Goal: Task Accomplishment & Management: Complete application form

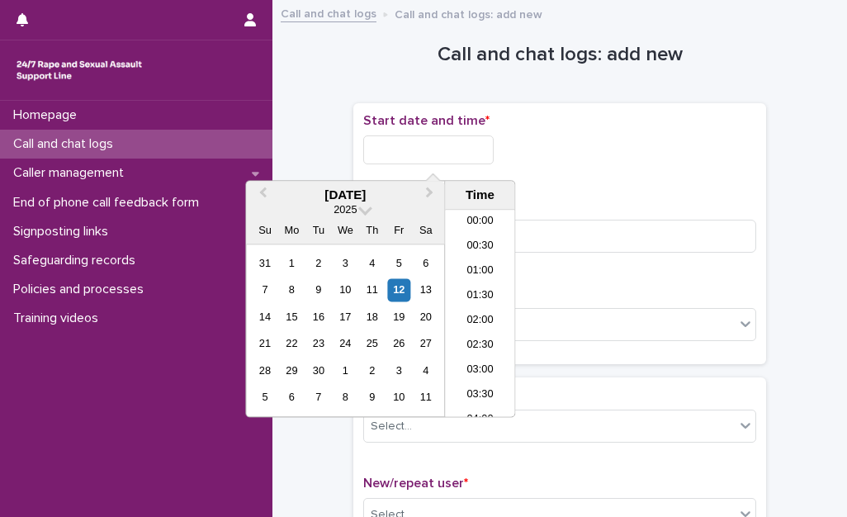
click at [449, 159] on input "text" at bounding box center [428, 149] width 130 height 29
drag, startPoint x: 476, startPoint y: 322, endPoint x: 492, endPoint y: 219, distance: 104.5
click at [476, 321] on li "20:30" at bounding box center [480, 313] width 70 height 25
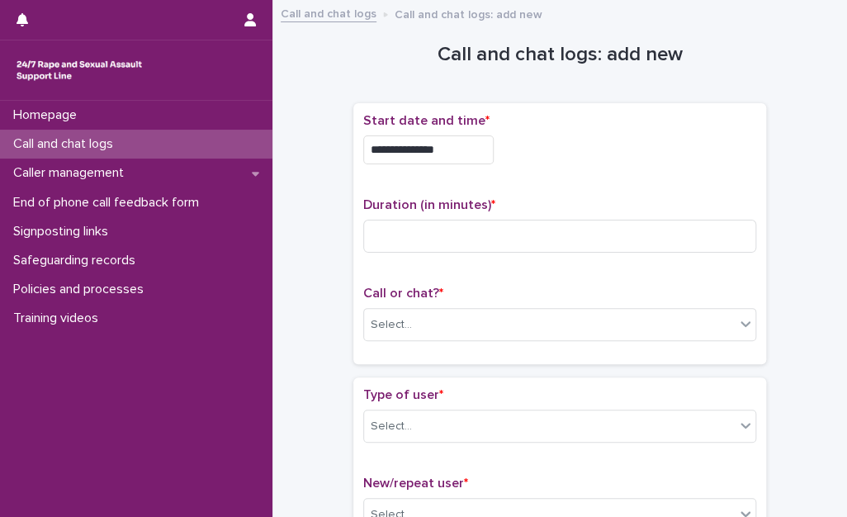
click at [487, 151] on input "**********" at bounding box center [428, 149] width 130 height 29
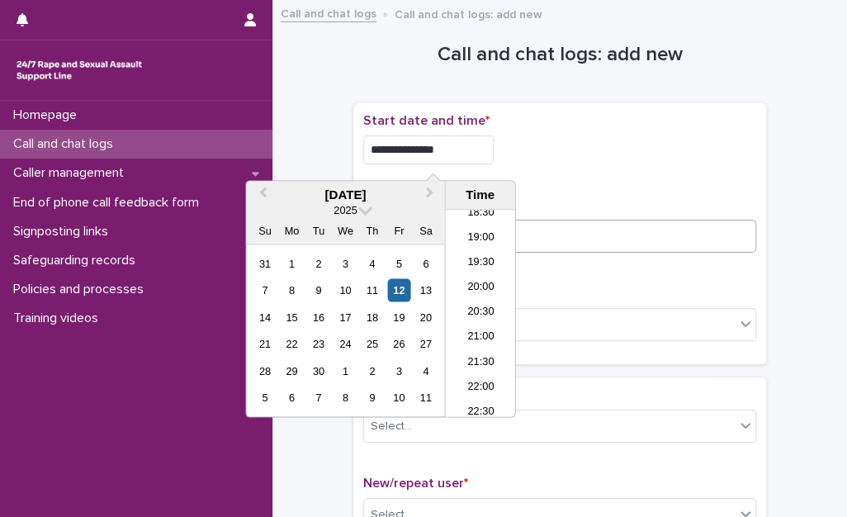
type input "**********"
drag, startPoint x: 672, startPoint y: 229, endPoint x: 689, endPoint y: 214, distance: 22.2
click at [679, 222] on input at bounding box center [559, 236] width 393 height 33
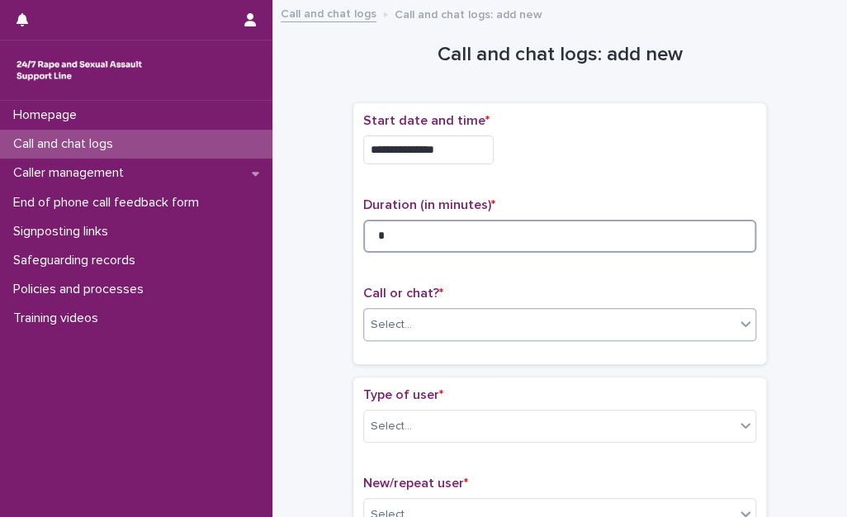
type input "*"
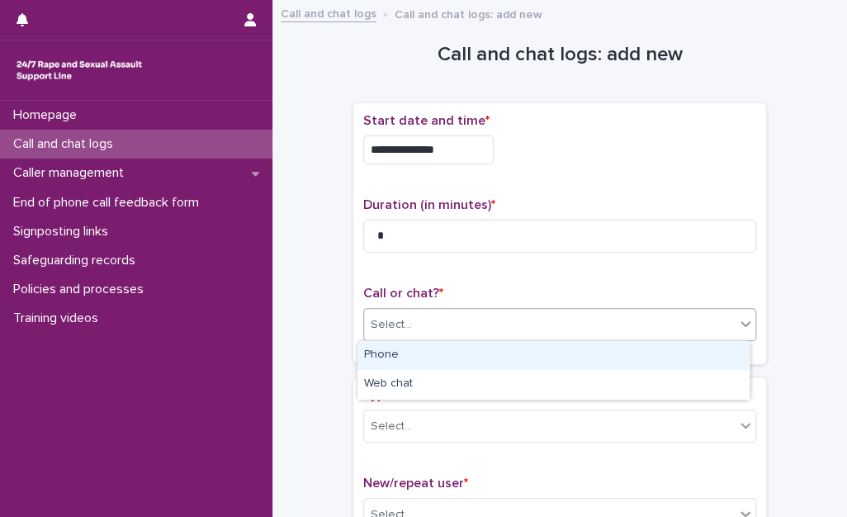
drag, startPoint x: 535, startPoint y: 326, endPoint x: 508, endPoint y: 352, distance: 37.4
click at [534, 327] on div "Select..." at bounding box center [549, 324] width 371 height 27
click at [505, 354] on div "Phone" at bounding box center [552, 355] width 391 height 29
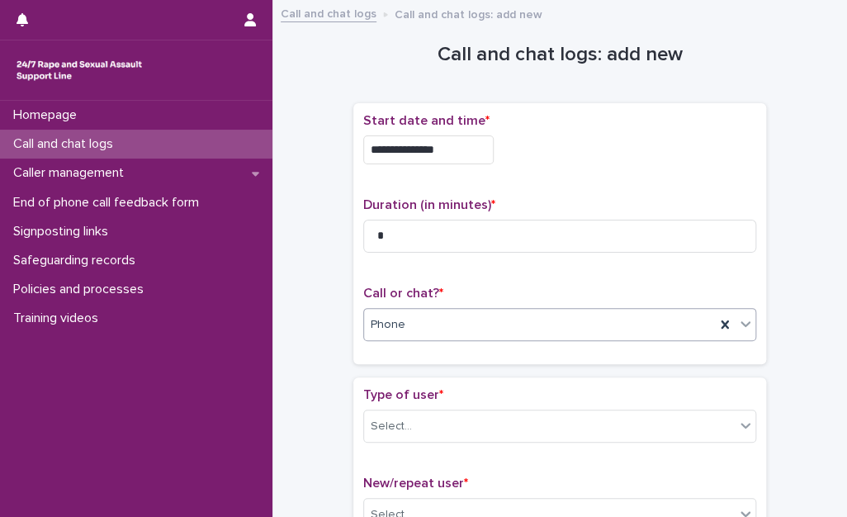
scroll to position [83, 0]
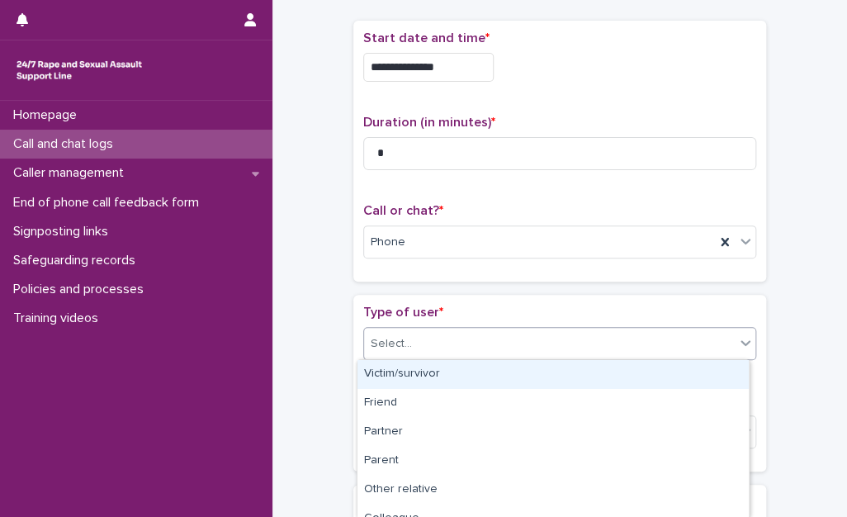
drag, startPoint x: 494, startPoint y: 331, endPoint x: 485, endPoint y: 336, distance: 9.6
click at [485, 336] on div "Select..." at bounding box center [549, 343] width 371 height 27
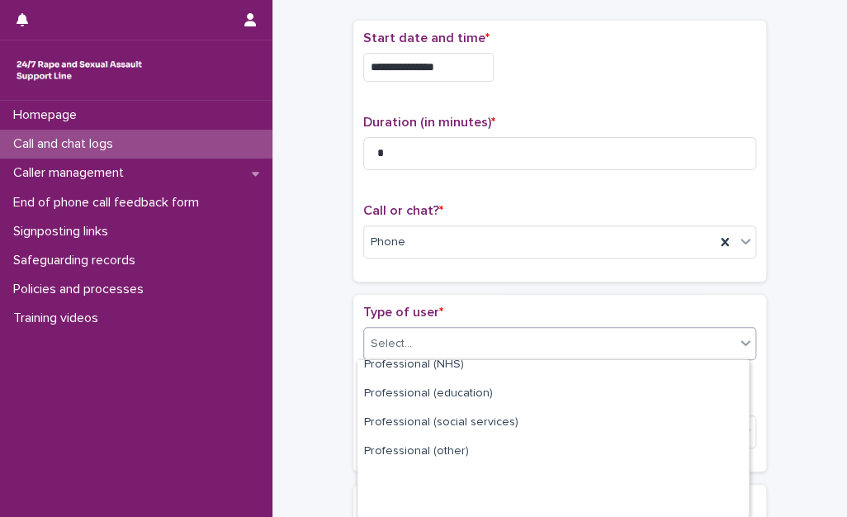
scroll to position [275, 0]
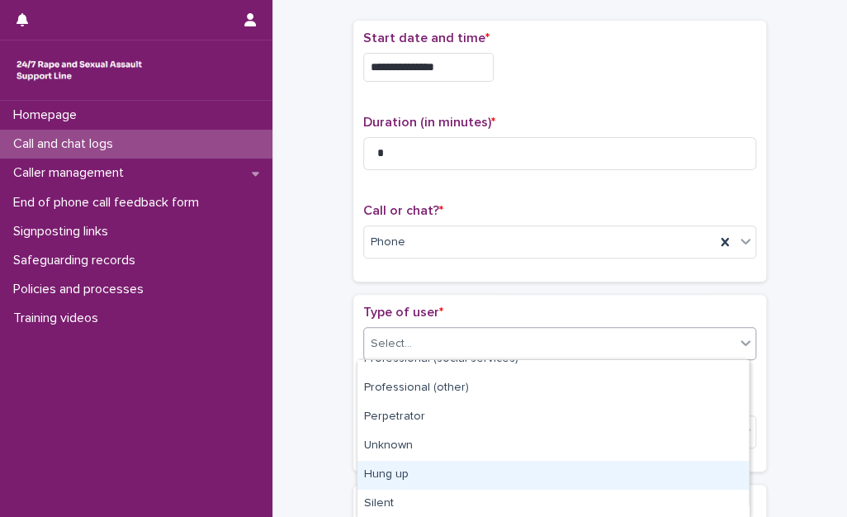
click at [444, 472] on div "Hung up" at bounding box center [552, 475] width 391 height 29
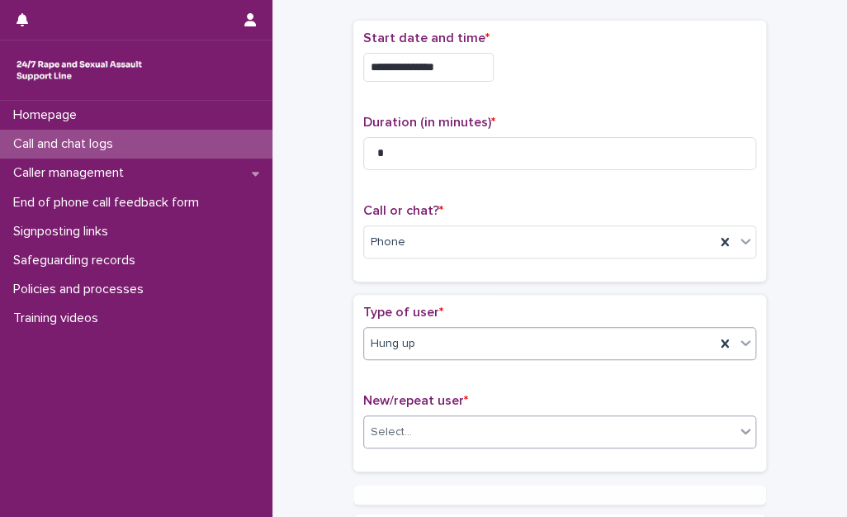
click at [435, 433] on div "Select..." at bounding box center [549, 432] width 371 height 27
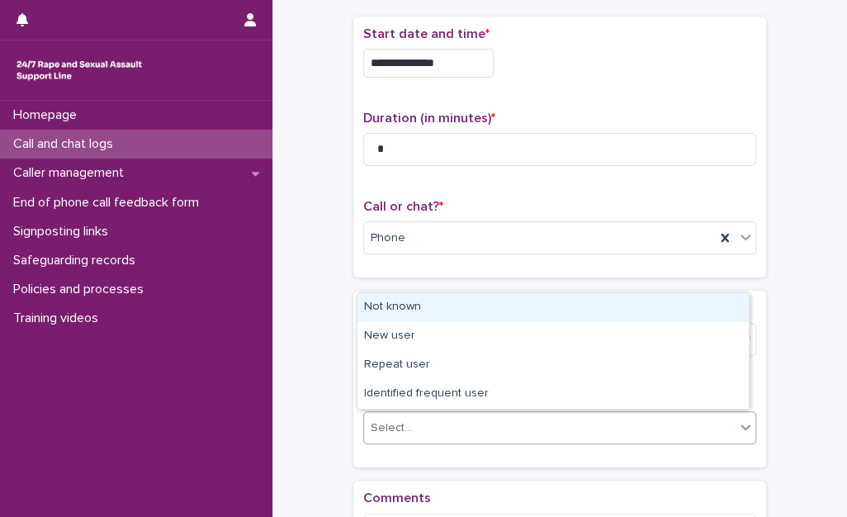
click at [425, 313] on div "Not known" at bounding box center [552, 307] width 391 height 29
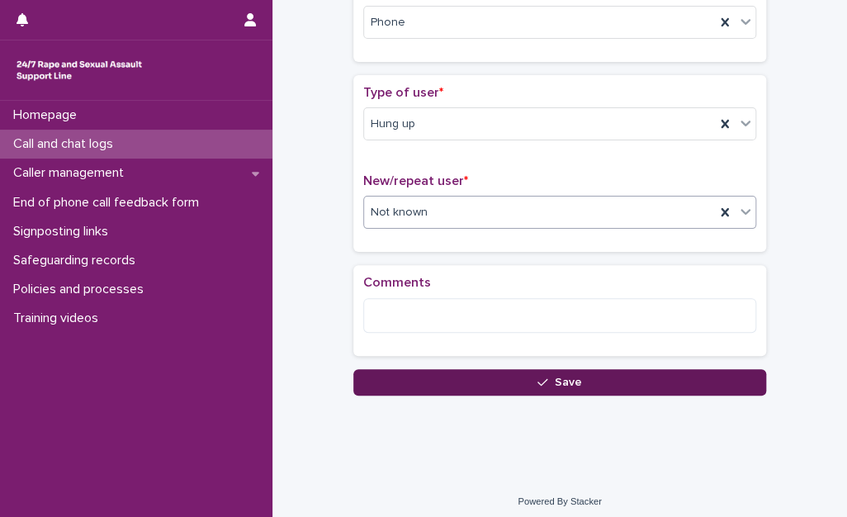
scroll to position [309, 0]
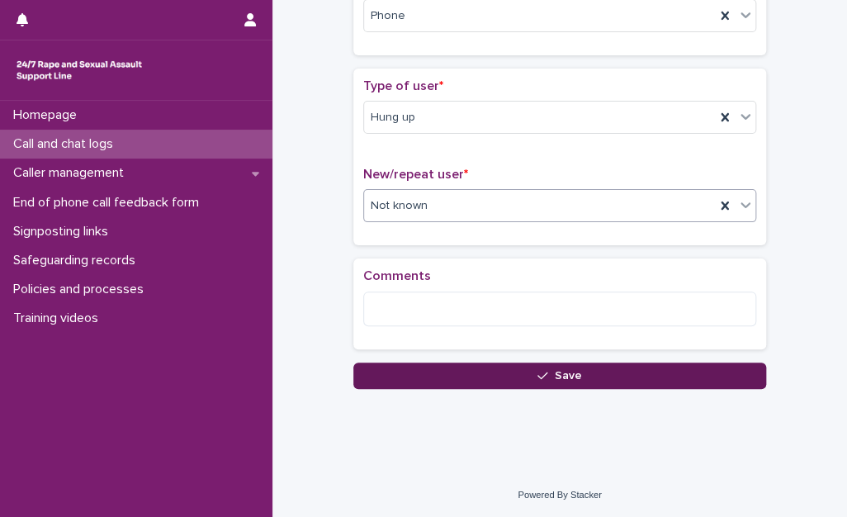
click at [391, 379] on button "Save" at bounding box center [559, 375] width 413 height 26
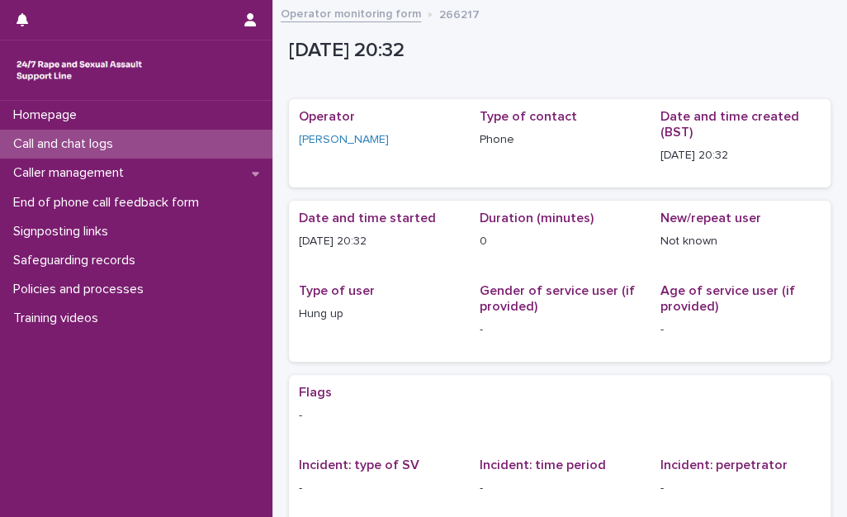
click at [149, 140] on div "Call and chat logs" at bounding box center [136, 144] width 272 height 29
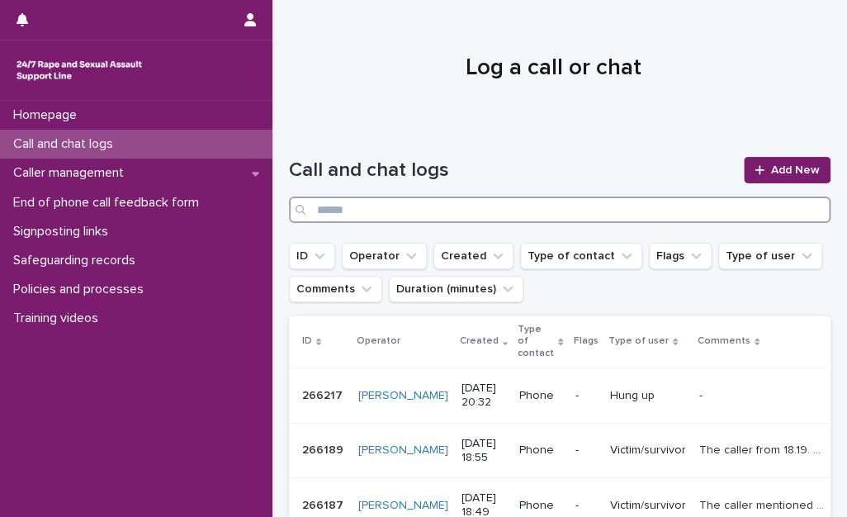
click at [624, 211] on input "Search" at bounding box center [560, 209] width 542 height 26
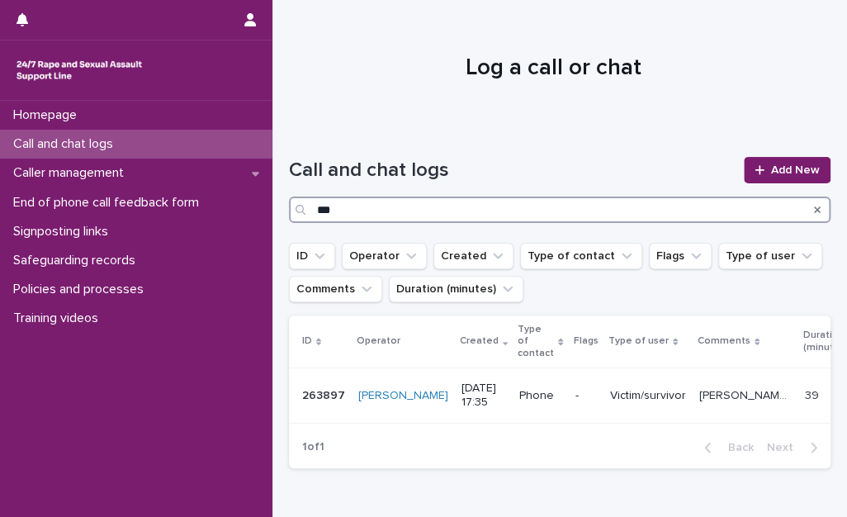
type input "***"
